Goal: Information Seeking & Learning: Learn about a topic

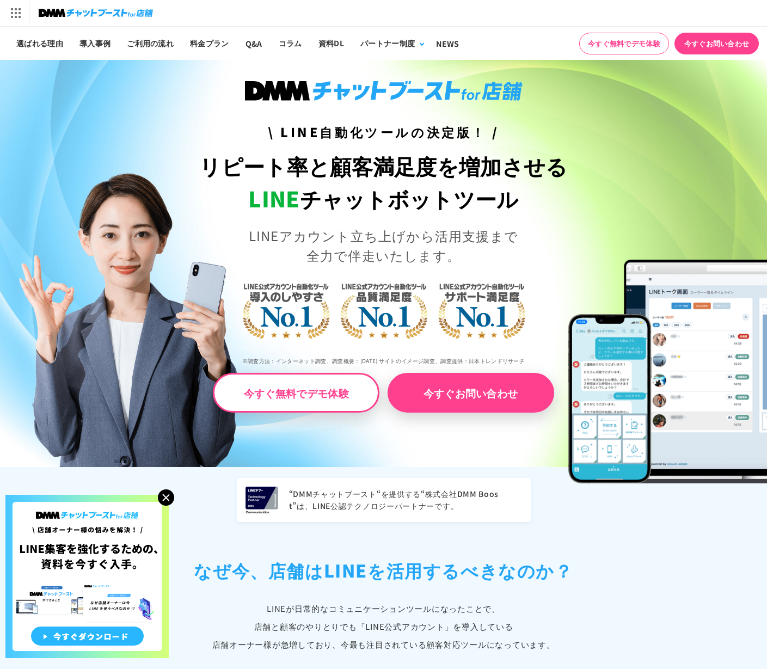
click at [165, 510] on img at bounding box center [86, 576] width 163 height 163
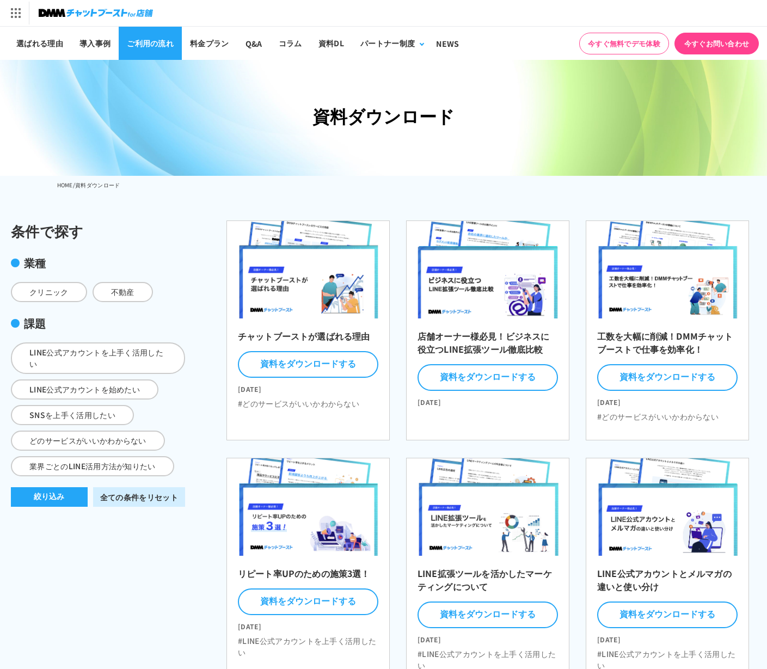
click at [147, 53] on link "ご利用の流れ" at bounding box center [150, 43] width 63 height 33
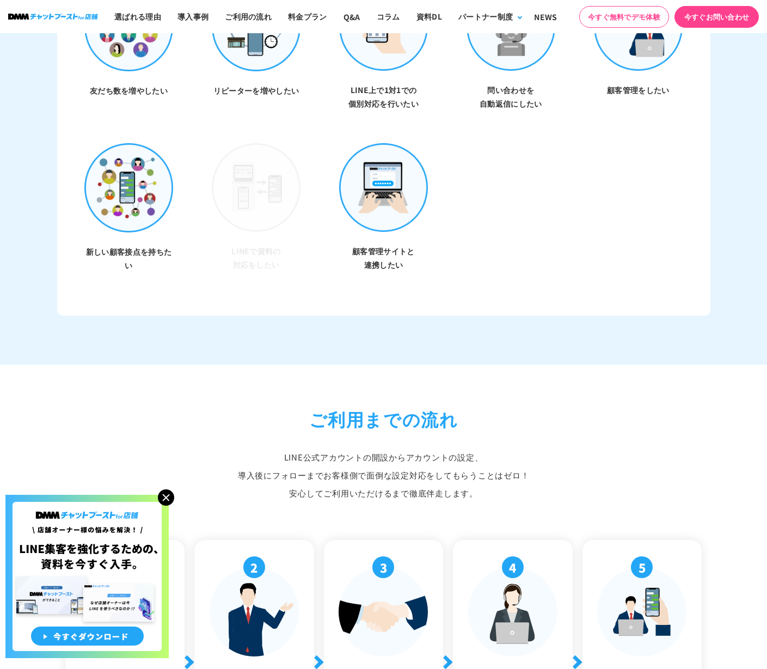
scroll to position [3642, 0]
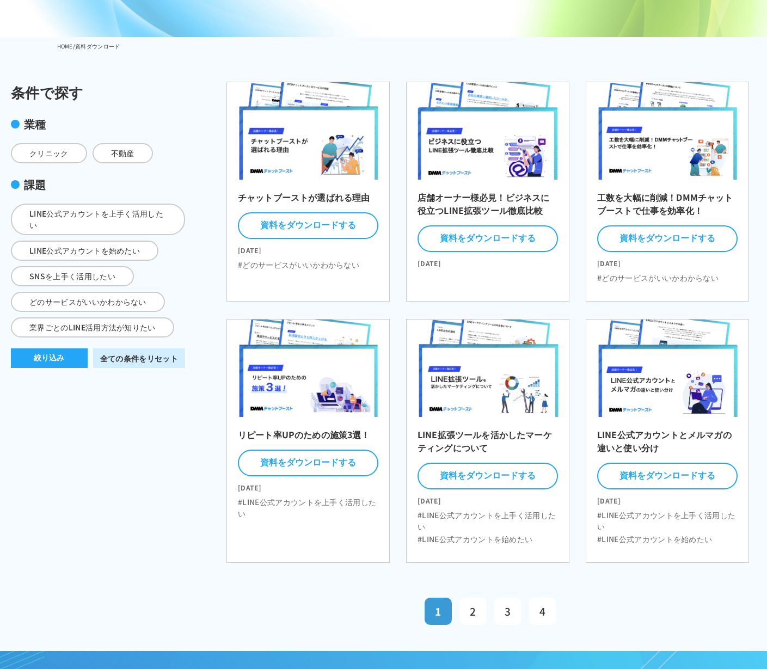
scroll to position [143, 0]
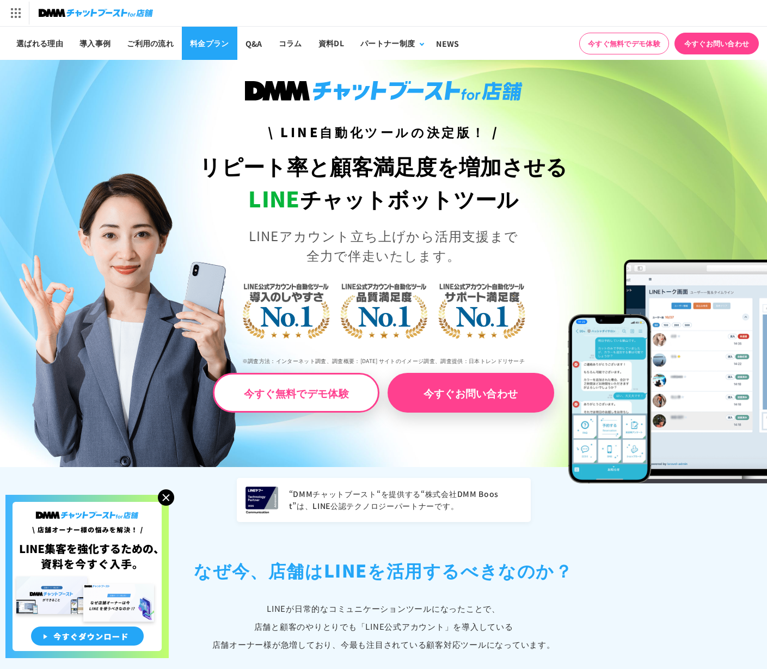
click at [188, 40] on link "料金プラン" at bounding box center [209, 43] width 55 height 33
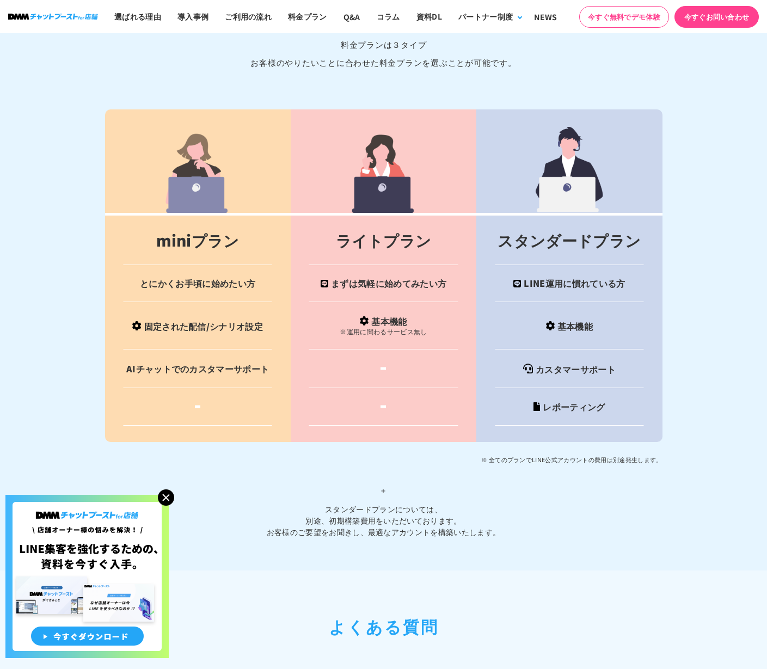
scroll to position [4233, 0]
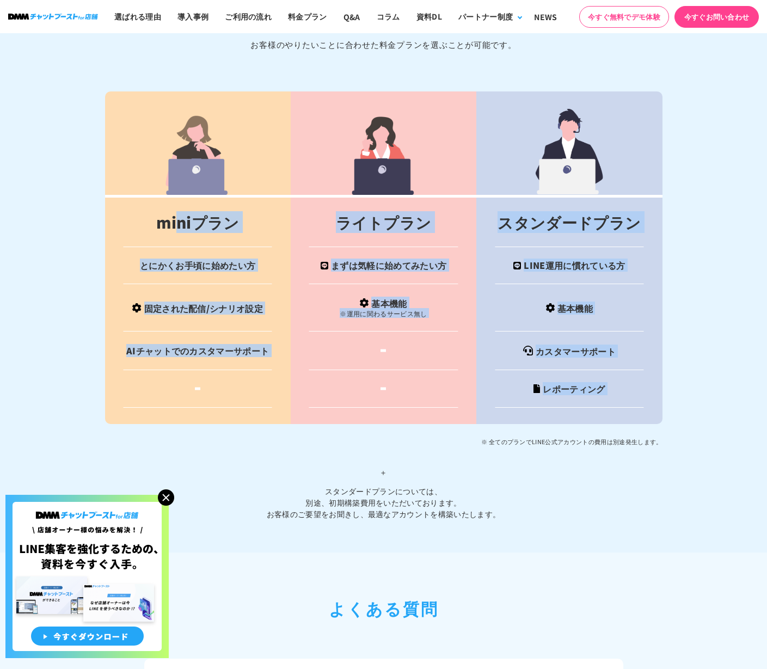
drag, startPoint x: 181, startPoint y: 223, endPoint x: 326, endPoint y: 430, distance: 253.1
click at [325, 431] on div "miniプラン ライトプラン スタンダードプラン とにかくお手頃に始めたい方 まずは気軽に始めてみたい方 LINE運用に慣れている方 固定された配信/シナリオ…" at bounding box center [383, 305] width 557 height 428
click at [326, 435] on p "※ 全てのプランでLINE公式アカウントの費用は別途発生します。" at bounding box center [383, 441] width 557 height 13
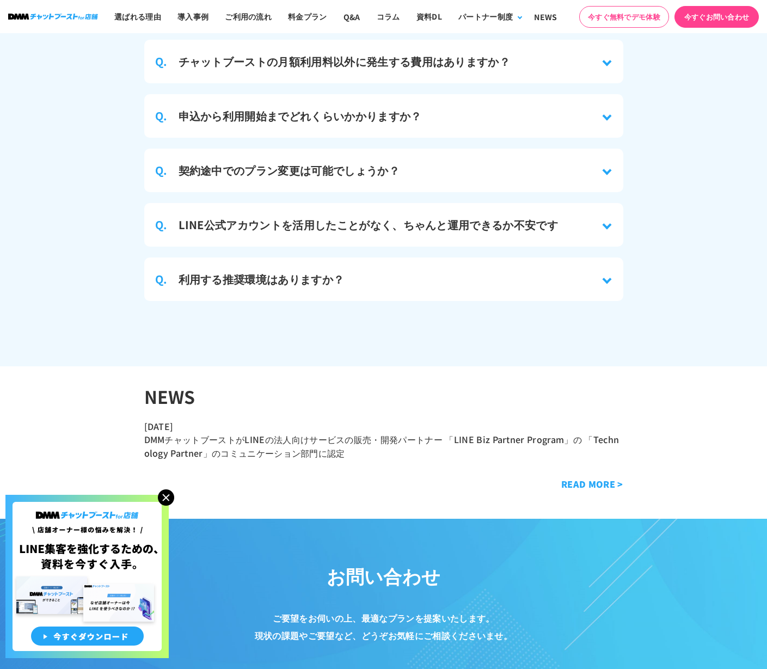
scroll to position [4970, 0]
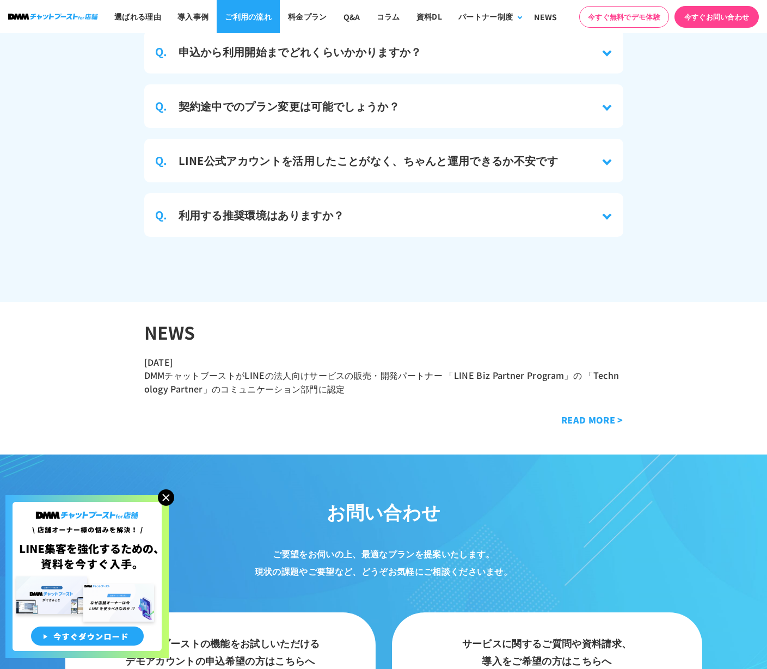
click at [249, 24] on link "ご利用の流れ" at bounding box center [248, 16] width 63 height 33
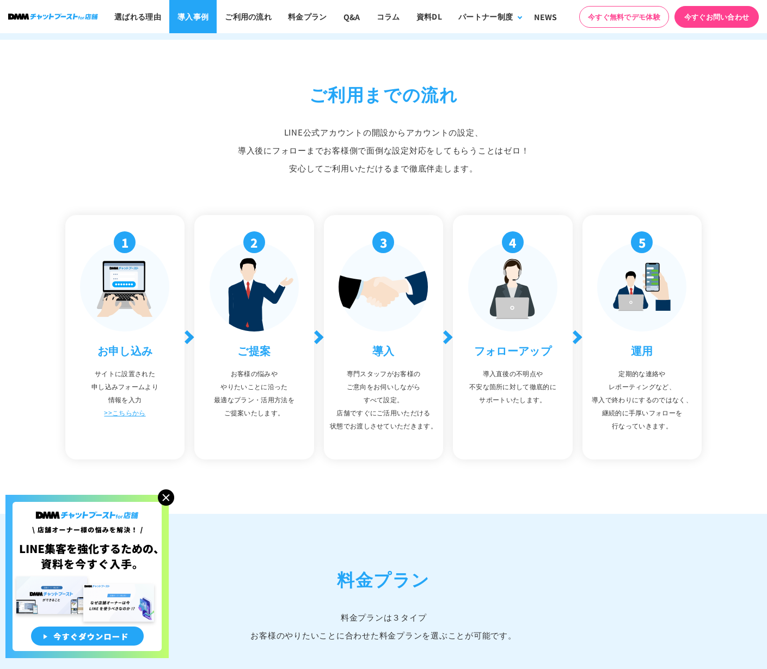
click at [171, 11] on link "導入事例" at bounding box center [192, 16] width 47 height 33
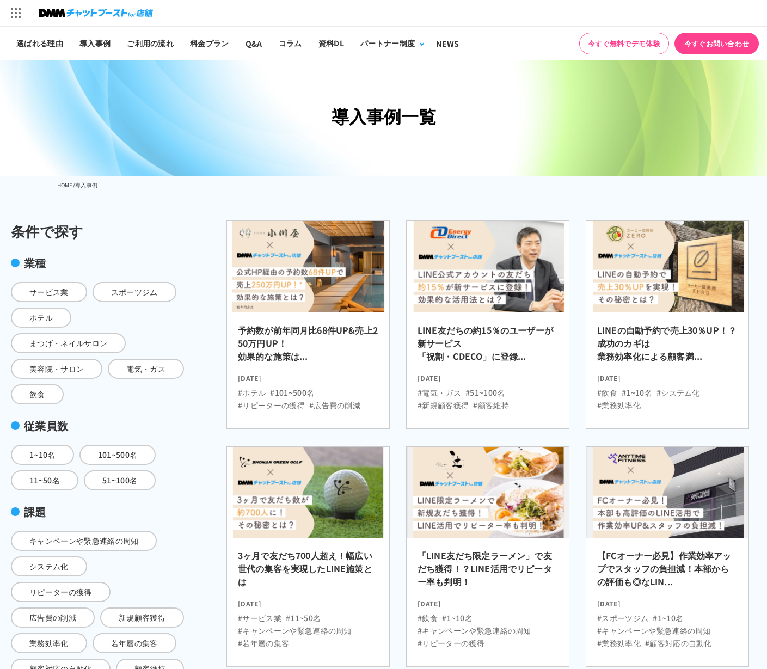
click at [50, 16] on img at bounding box center [96, 12] width 114 height 15
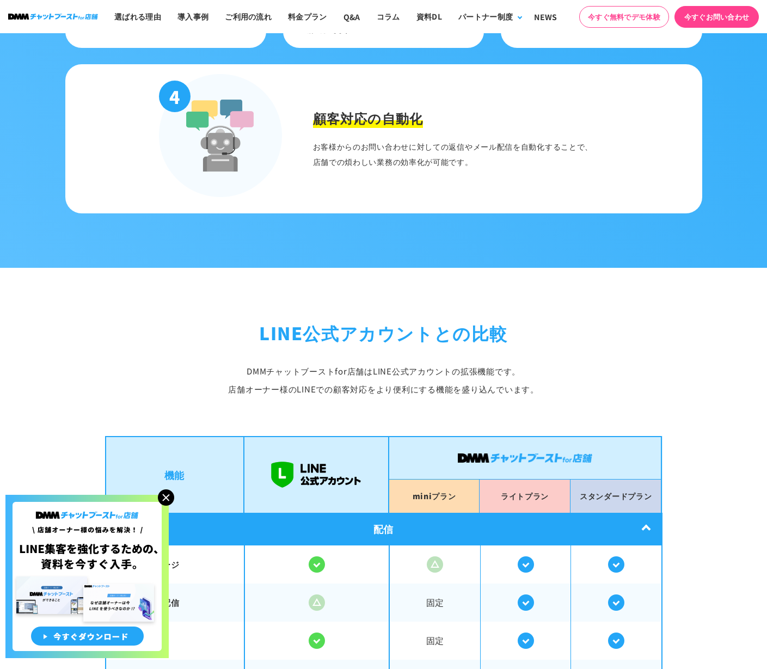
scroll to position [2126, 0]
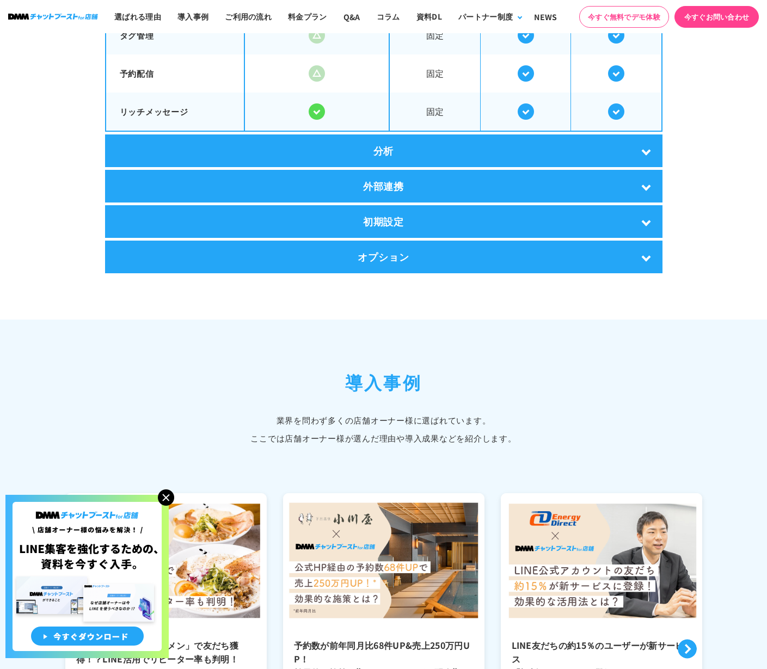
click at [409, 254] on div "オプション" at bounding box center [383, 256] width 557 height 33
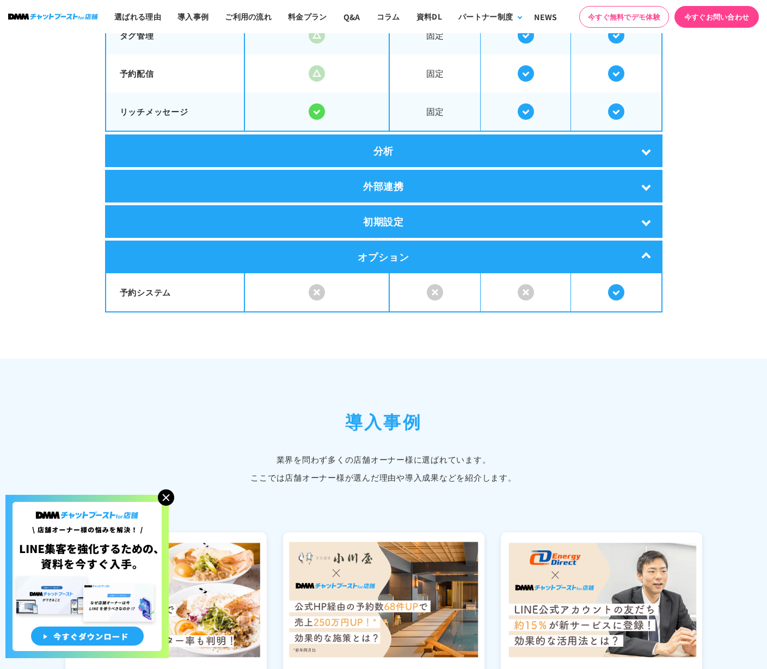
click at [393, 146] on div "分析" at bounding box center [383, 150] width 557 height 33
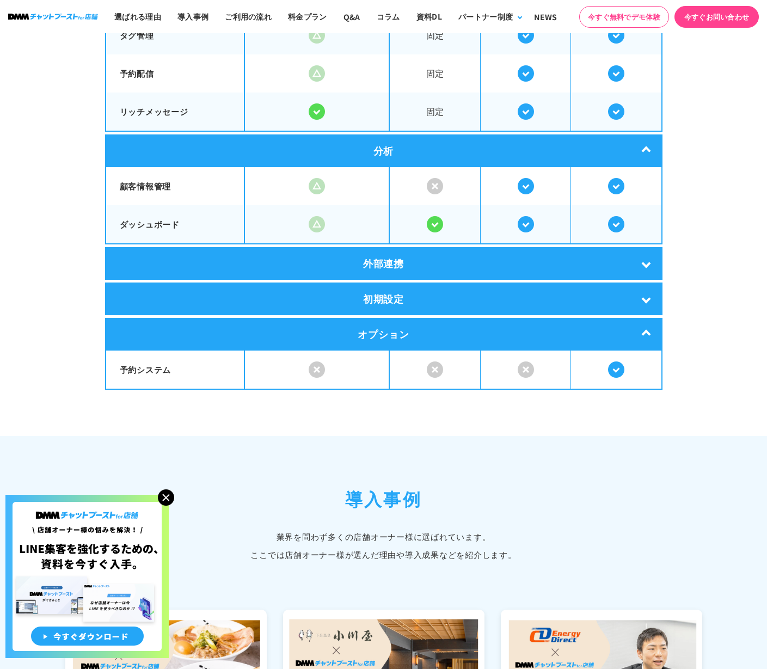
click at [409, 254] on div "外部連携" at bounding box center [383, 263] width 557 height 33
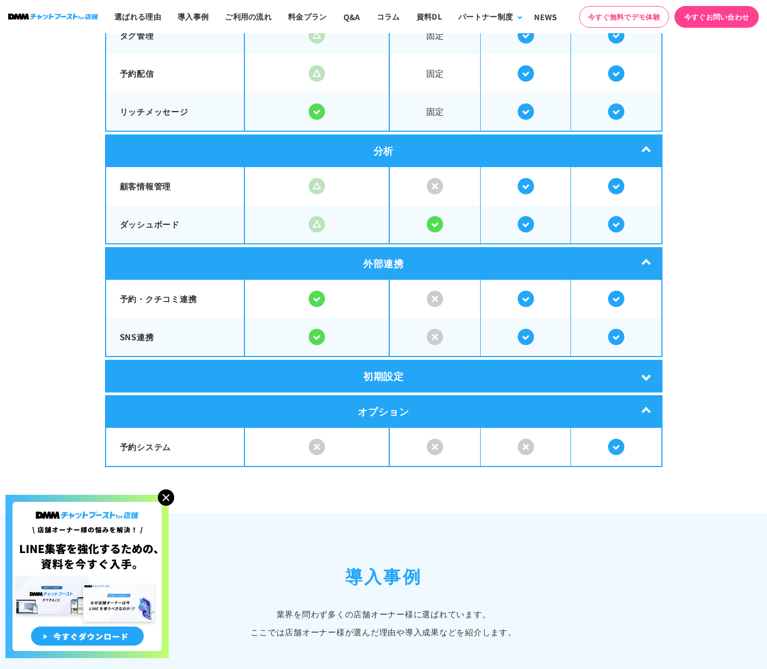
scroll to position [2181, 0]
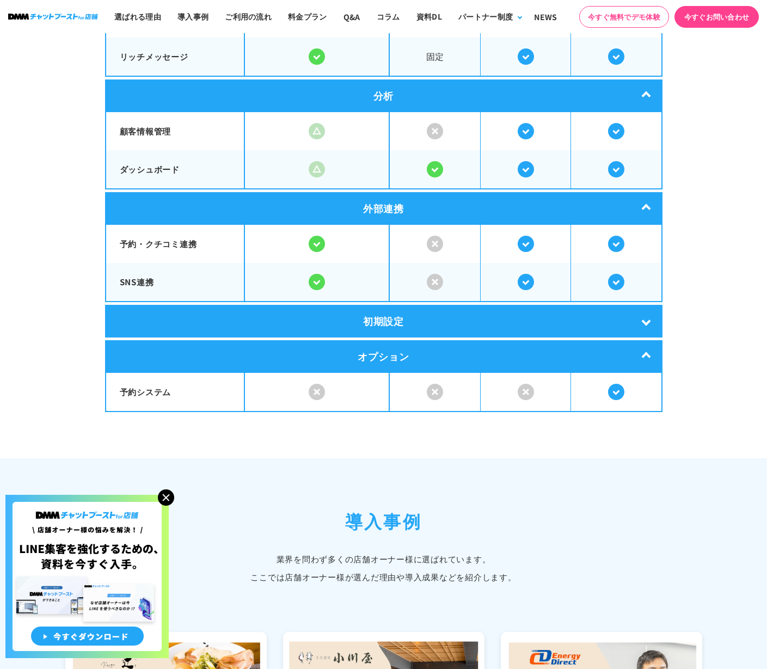
click at [397, 326] on div "初期設定" at bounding box center [383, 321] width 557 height 33
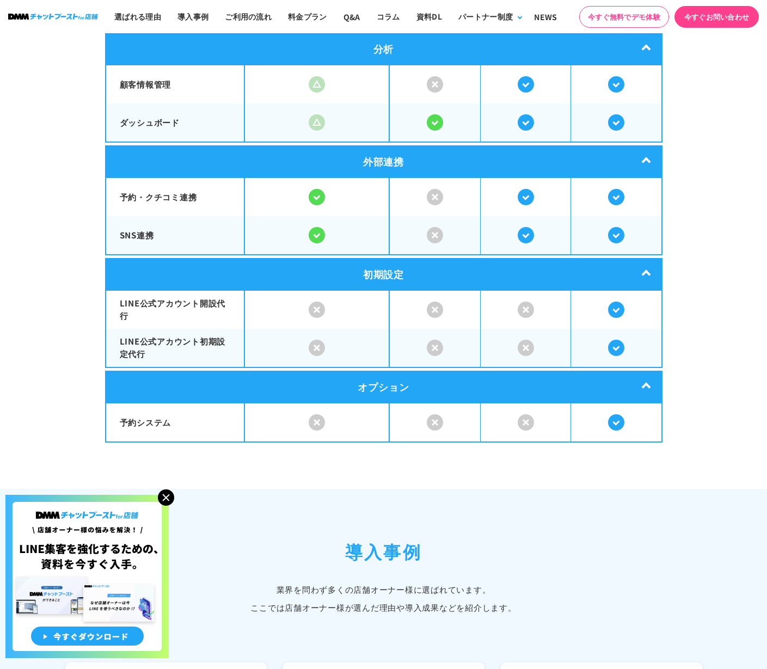
scroll to position [2578, 0]
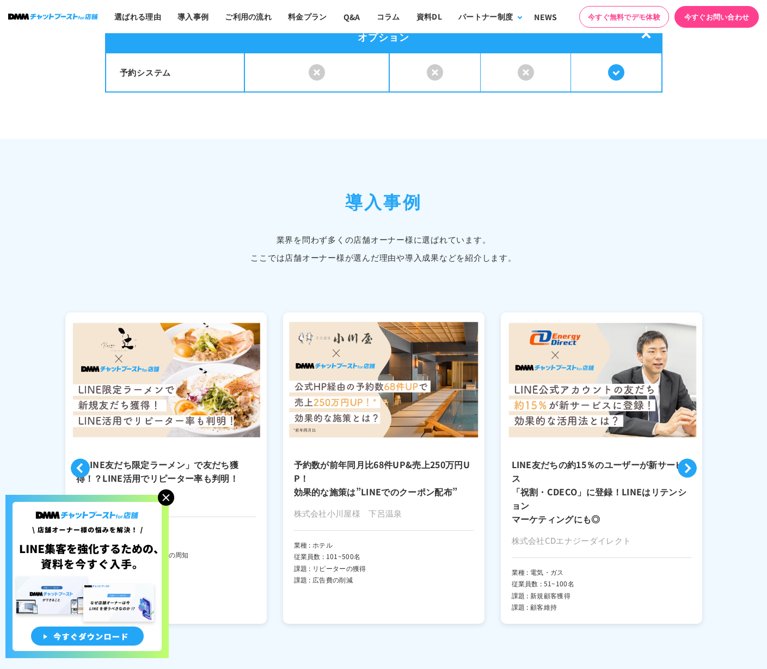
click at [284, 181] on section "導入事例 業界を問わず多くの店舗オーナー様に選ばれています。 ここでは店舗オーナー様が選んだ理由や導入成果などを紹介します。 Previous LINE友だち…" at bounding box center [383, 430] width 767 height 583
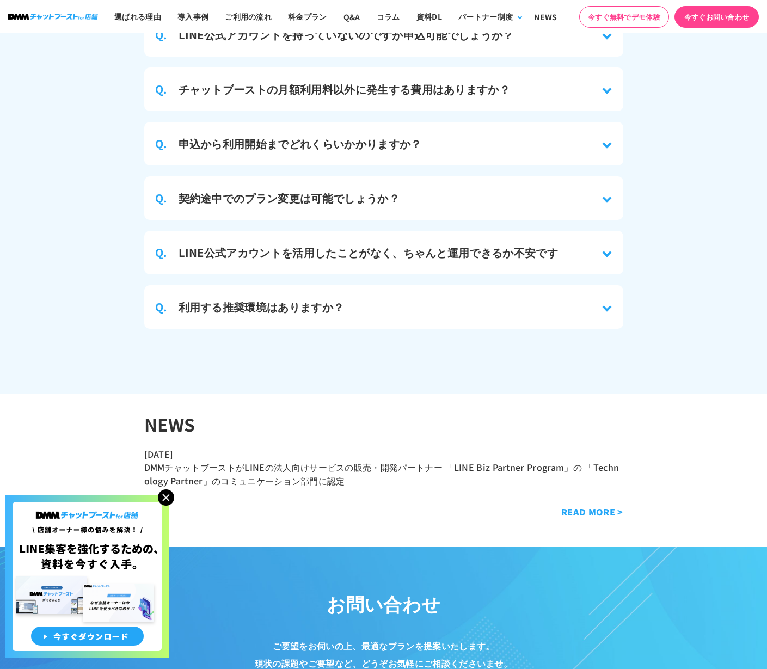
scroll to position [5199, 0]
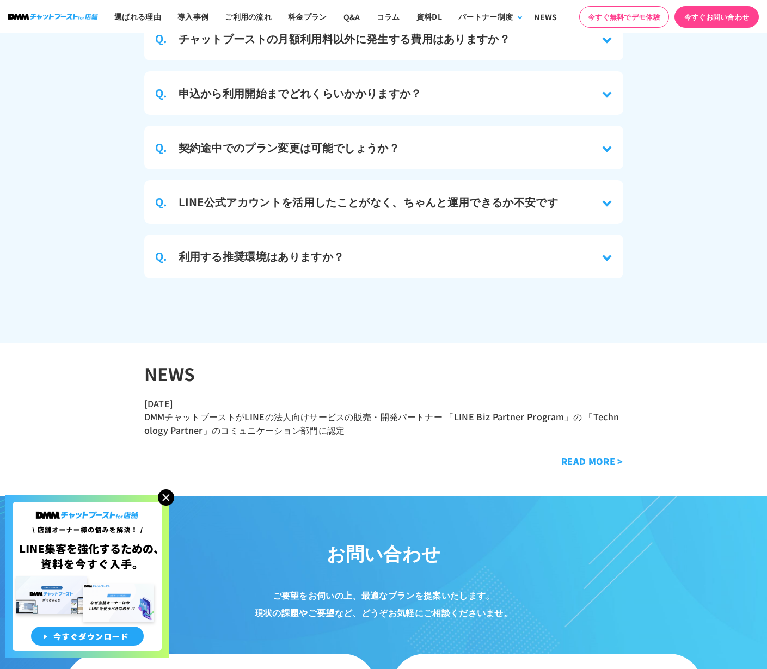
click at [351, 240] on div "Q. 利用する推奨環境はありますか？" at bounding box center [383, 257] width 479 height 44
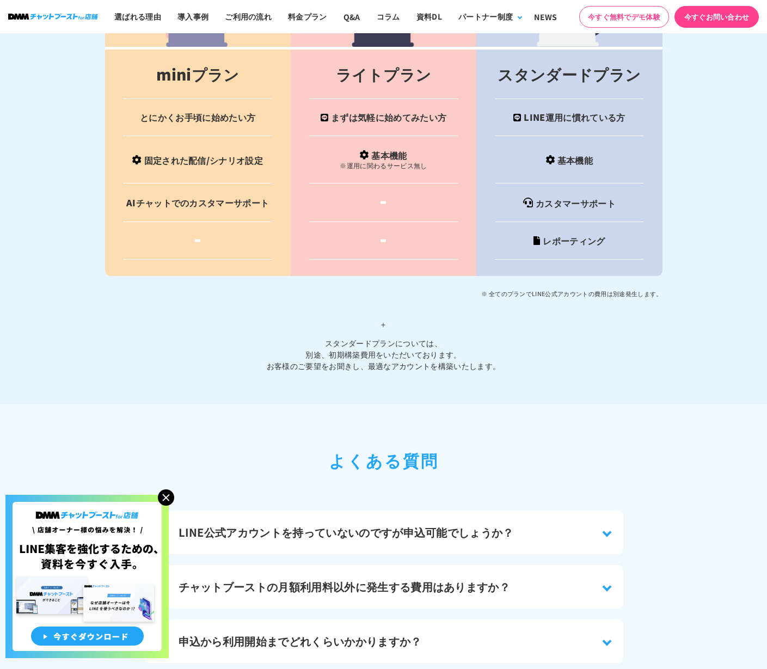
scroll to position [4506, 0]
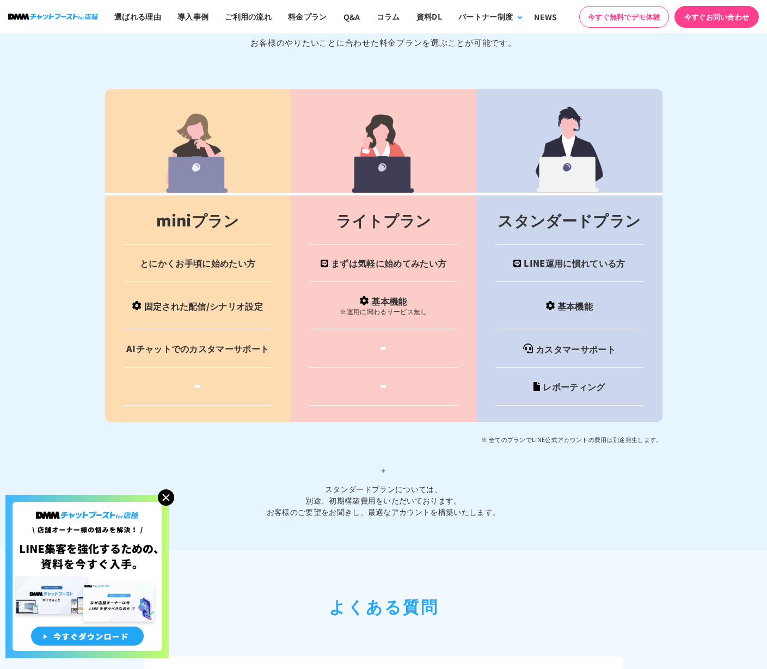
drag, startPoint x: 298, startPoint y: 180, endPoint x: 551, endPoint y: 386, distance: 326.8
click at [551, 386] on table "miniプラン ライトプラン スタンダードプラン とにかくお手頃に始めたい方 まずは気軽に始めてみたい方 LINE運用に慣れている方 固定された配信/シナリオ…" at bounding box center [383, 255] width 557 height 332
click at [551, 386] on td "レポーティング" at bounding box center [569, 387] width 186 height 38
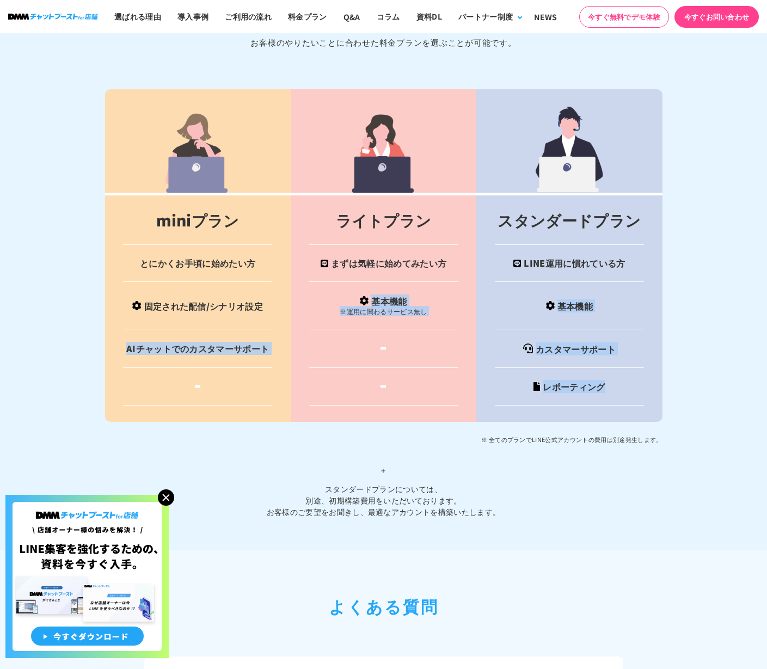
drag, startPoint x: 601, startPoint y: 406, endPoint x: 302, endPoint y: 260, distance: 332.9
click at [304, 262] on tbody "miniプラン ライトプラン スタンダードプラン とにかくお手頃に始めたい方 まずは気軽に始めてみたい方 LINE運用に慣れている方 固定された配信/シナリオ…" at bounding box center [383, 307] width 557 height 227
click at [302, 260] on td "まずは気軽に始めてみたい方" at bounding box center [384, 263] width 186 height 37
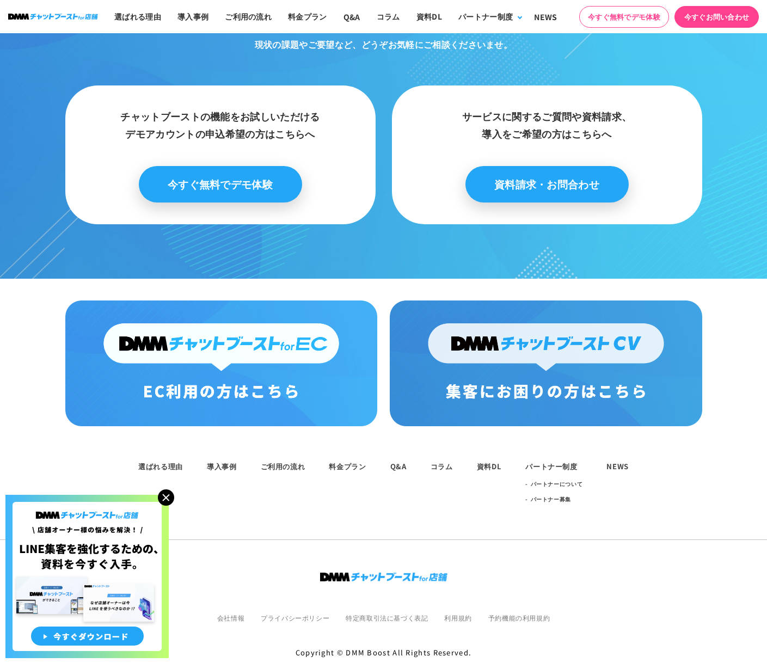
scroll to position [6177, 0]
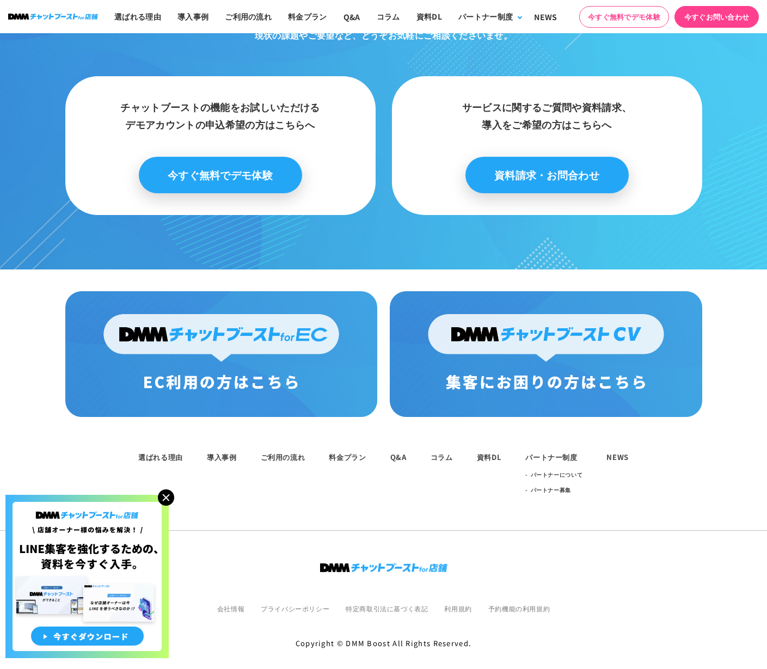
click at [165, 497] on img at bounding box center [166, 497] width 16 height 16
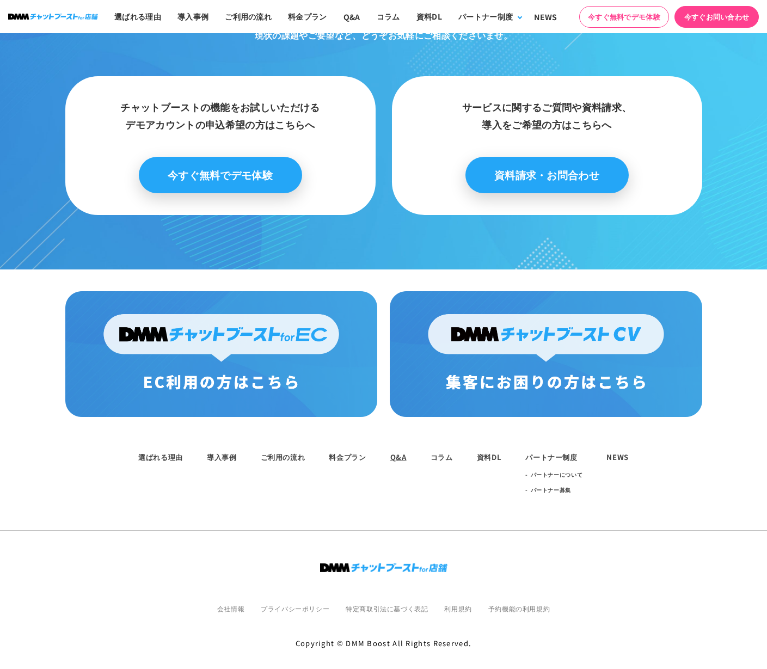
click at [399, 452] on link "Q&A" at bounding box center [398, 457] width 16 height 10
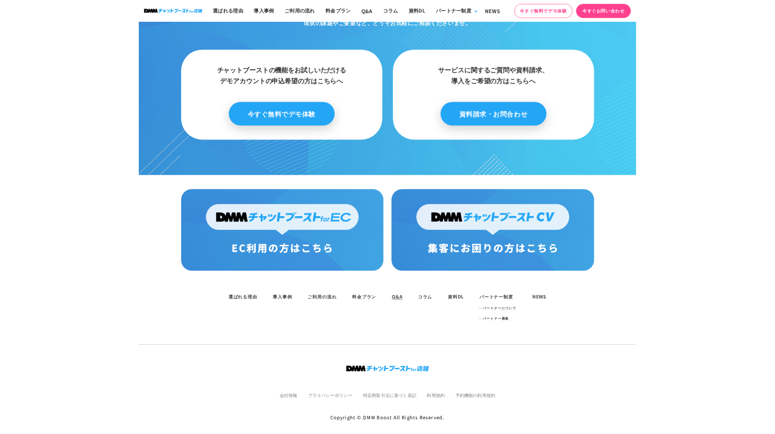
scroll to position [5015, 0]
